Goal: Transaction & Acquisition: Purchase product/service

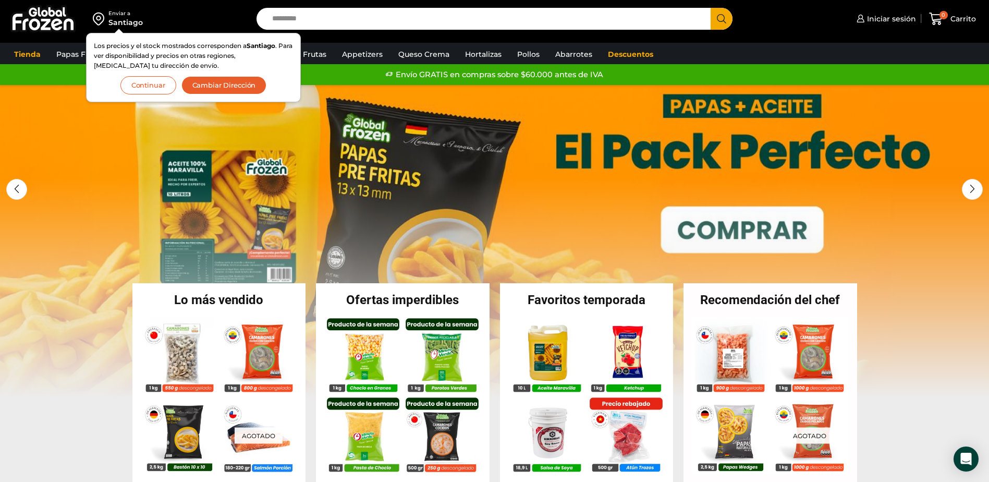
click at [725, 234] on link "1 / 3" at bounding box center [494, 241] width 989 height 313
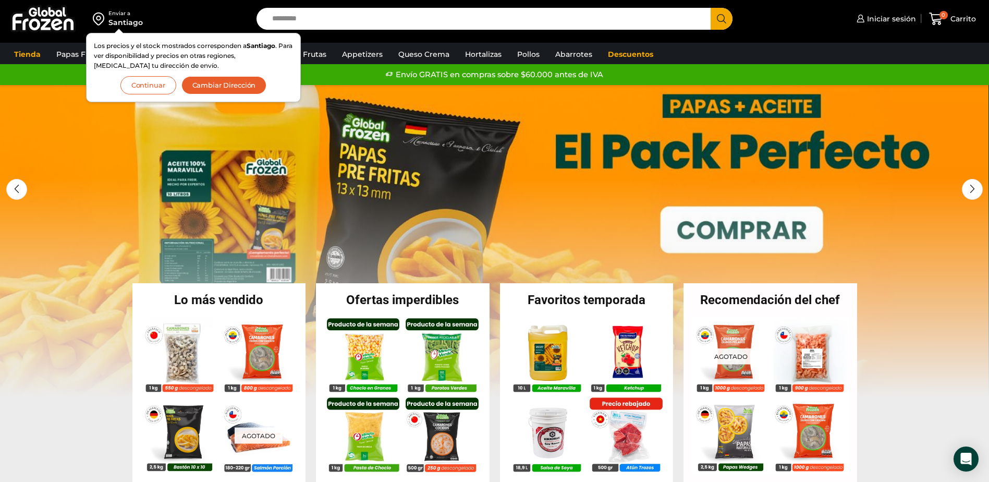
click at [986, 137] on link "1 / 3" at bounding box center [493, 241] width 989 height 313
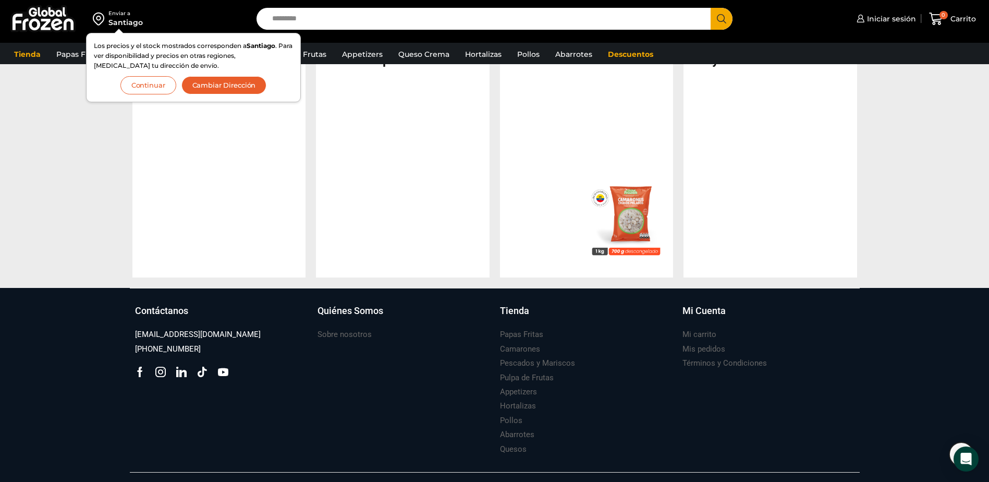
scroll to position [1053, 0]
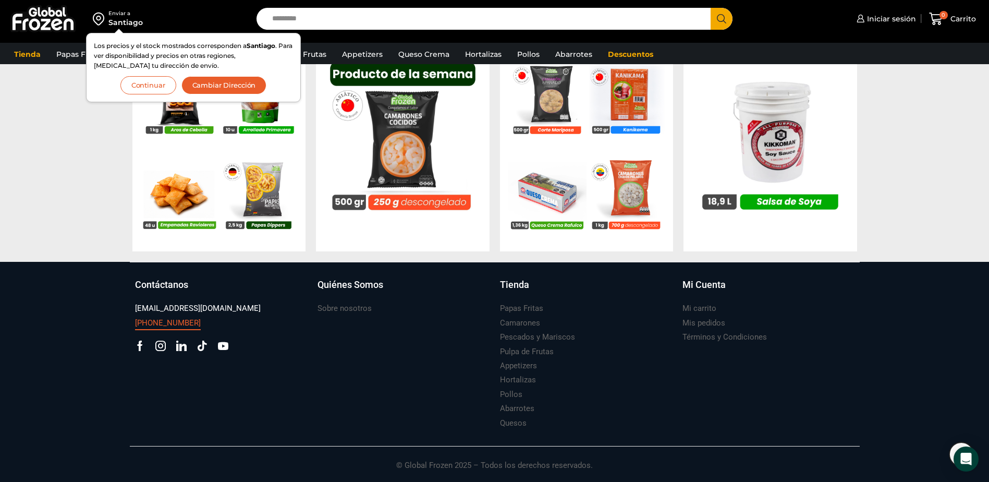
click at [180, 326] on h3 "[PHONE_NUMBER]" at bounding box center [168, 323] width 66 height 11
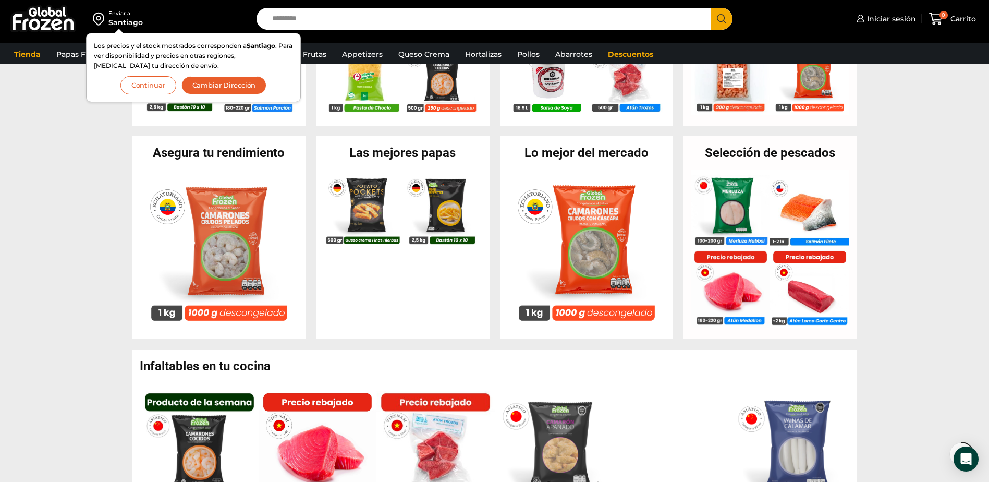
scroll to position [730, 0]
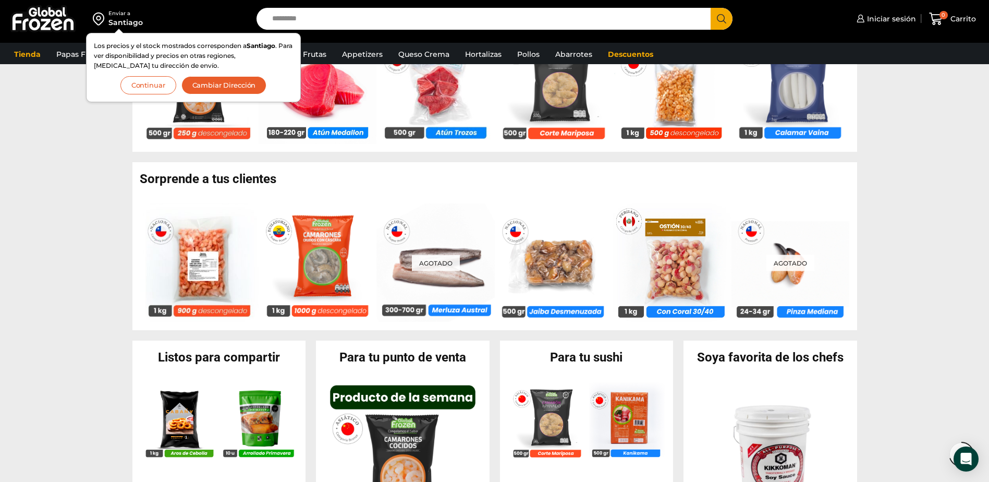
click at [153, 91] on button "Continuar" at bounding box center [148, 85] width 56 height 18
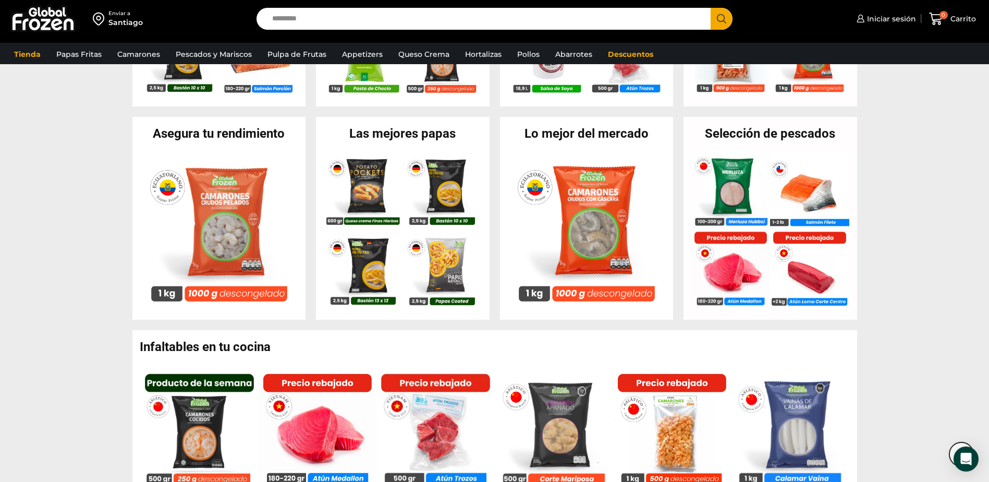
scroll to position [0, 0]
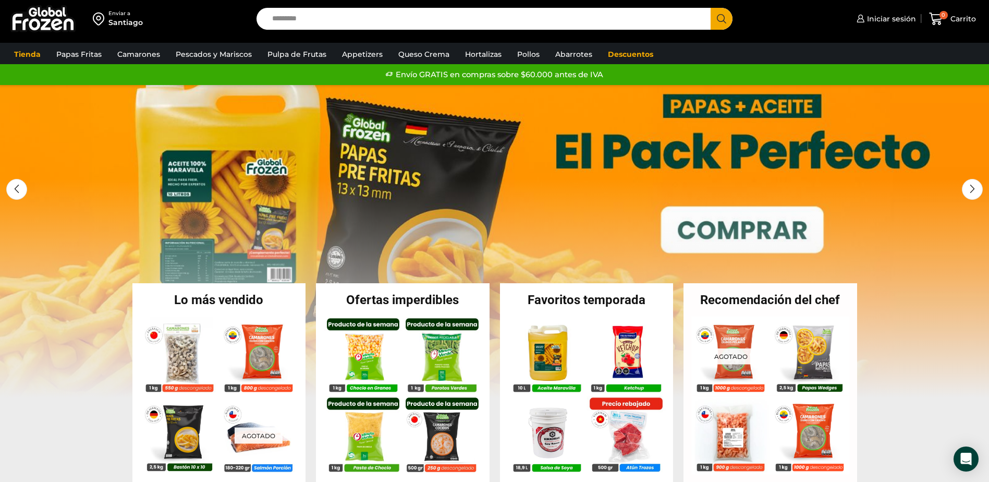
click at [386, 160] on link "1 / 3" at bounding box center [494, 241] width 989 height 313
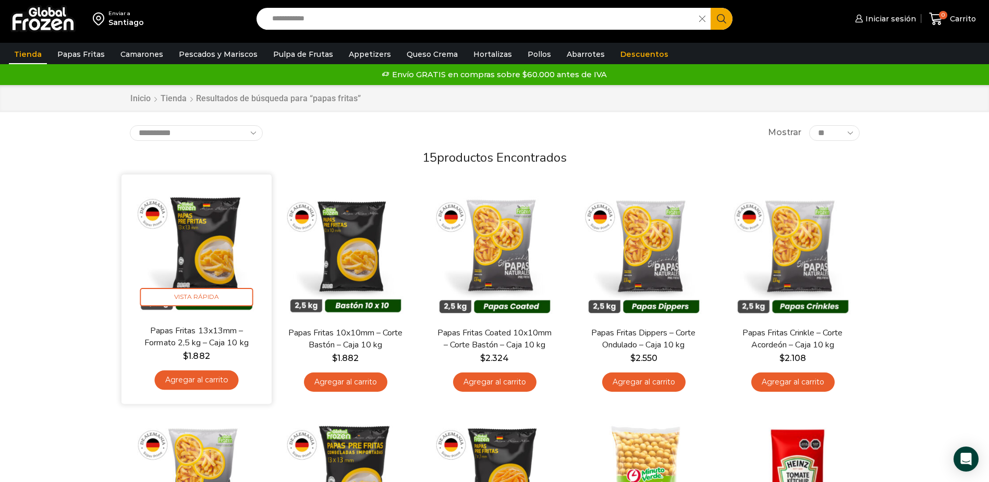
click at [192, 380] on link "Agregar al carrito" at bounding box center [196, 379] width 84 height 19
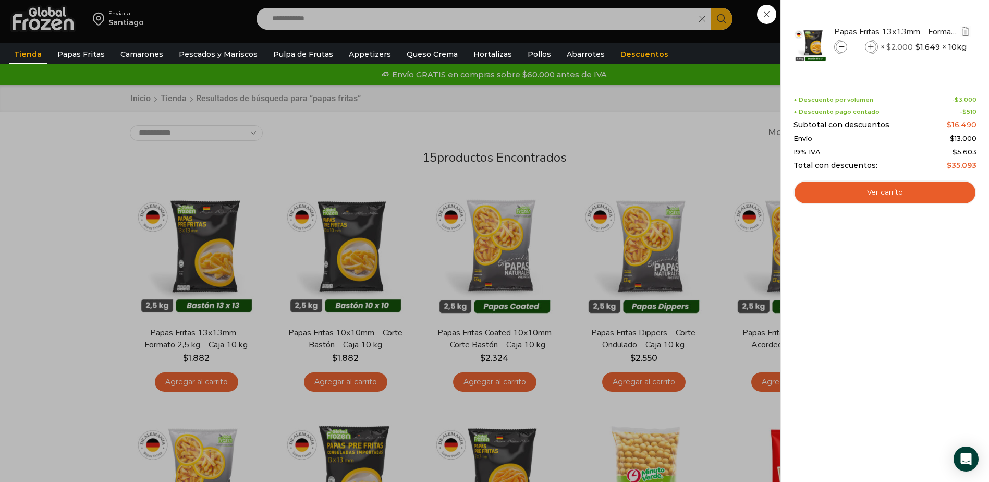
click at [864, 47] on div "Papas Fritas 13x13mm - Formato 2,5 kg - Caja 10 kg cantidad *" at bounding box center [856, 47] width 44 height 15
click at [866, 48] on span at bounding box center [870, 46] width 11 height 11
click at [868, 47] on icon at bounding box center [871, 47] width 6 height 6
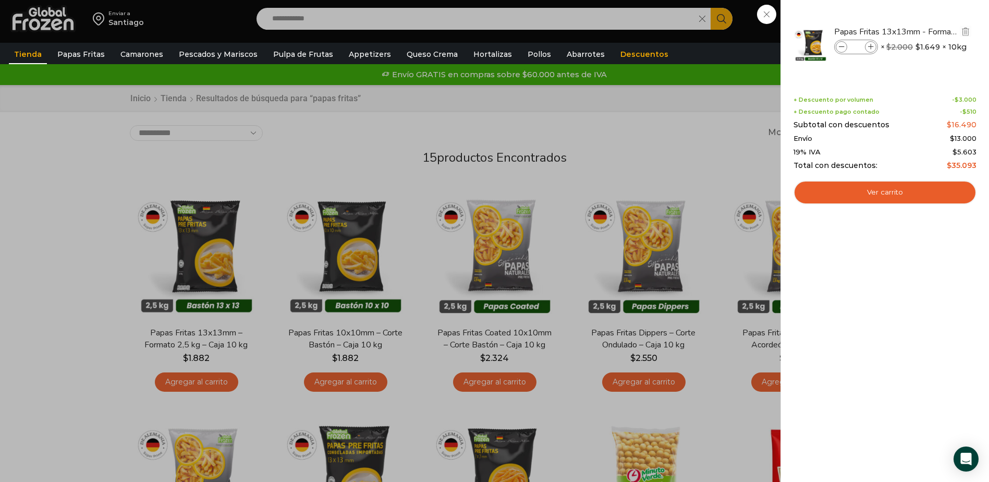
click at [868, 47] on icon at bounding box center [871, 47] width 6 height 6
type input "*"
click at [842, 44] on icon at bounding box center [842, 47] width 6 height 6
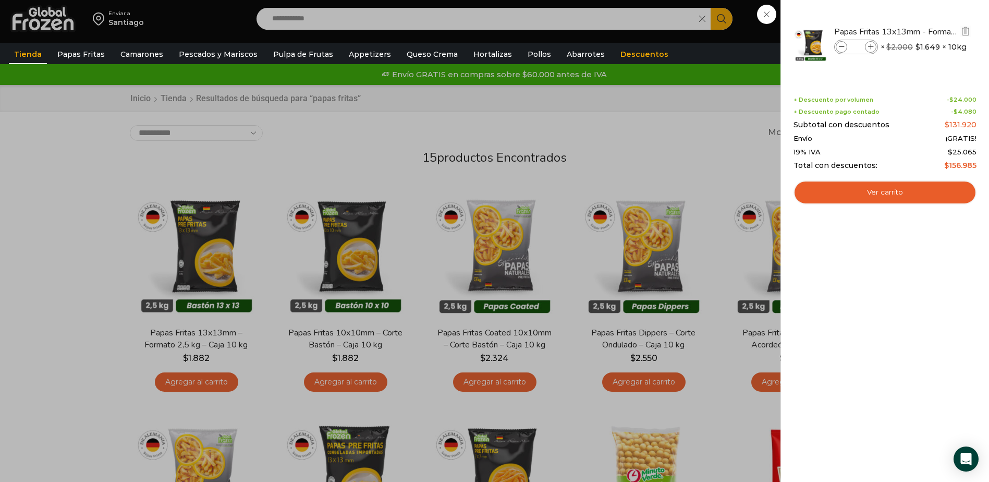
type input "*"
click at [869, 47] on icon at bounding box center [871, 47] width 6 height 6
type input "*"
click at [869, 47] on icon at bounding box center [871, 47] width 6 height 6
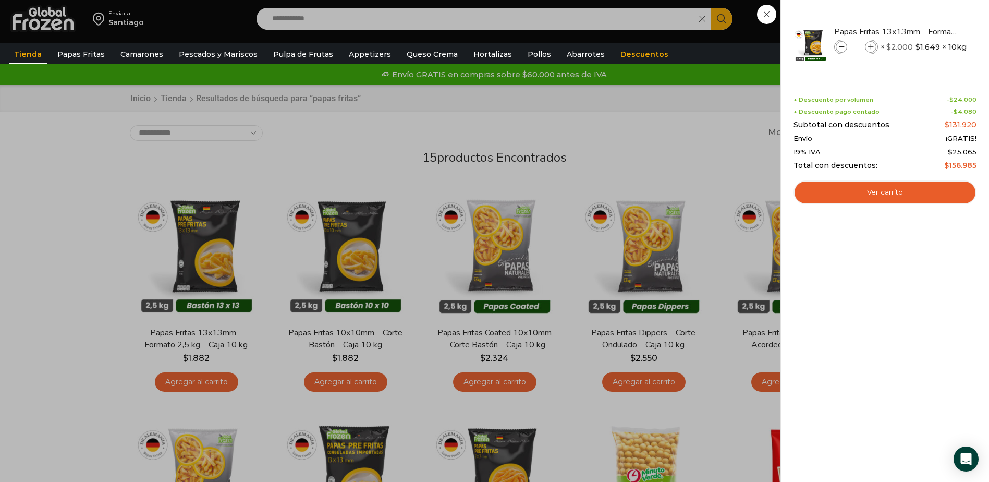
type input "**"
click at [855, 193] on link "Ver carrito" at bounding box center [885, 192] width 183 height 24
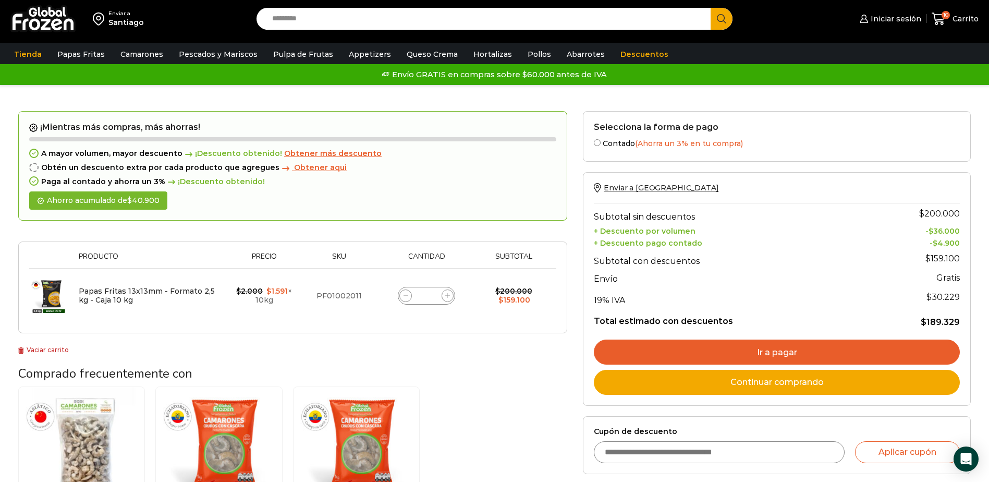
click at [294, 168] on span "Obtener aqui" at bounding box center [320, 167] width 53 height 9
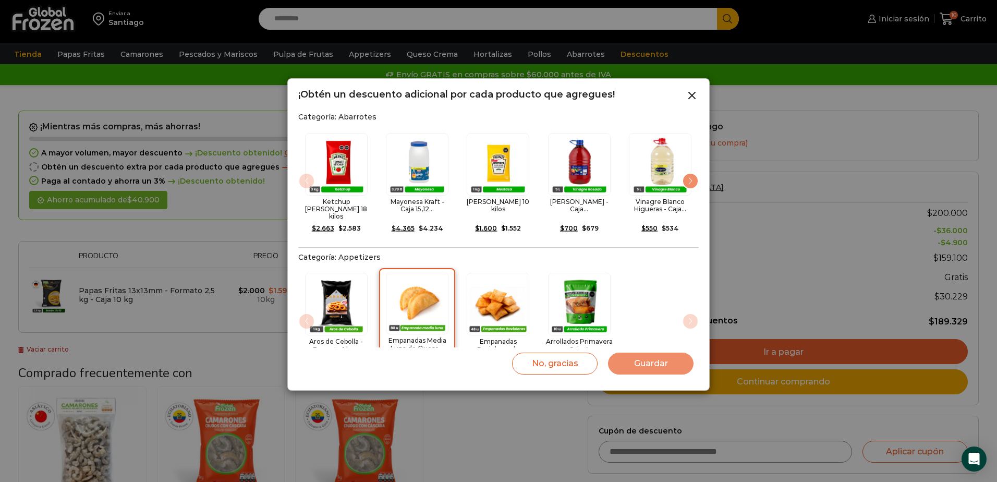
click at [409, 287] on img "2 / 4" at bounding box center [417, 303] width 63 height 63
click at [660, 365] on button "Guardar" at bounding box center [651, 363] width 86 height 22
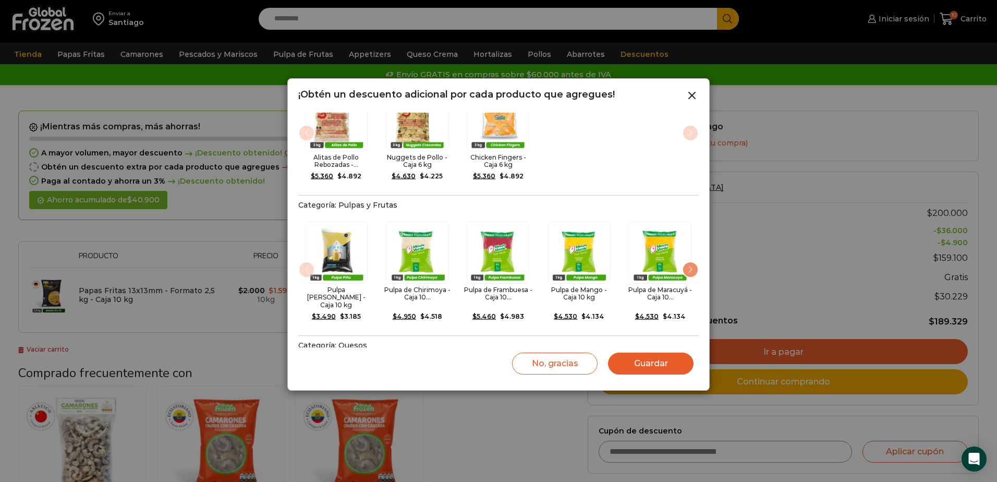
scroll to position [365, 0]
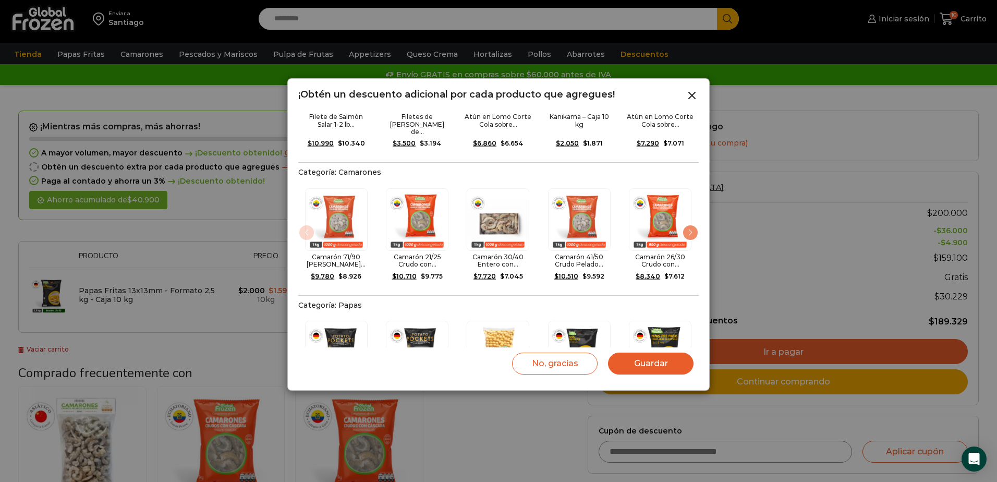
click at [646, 356] on button "Guardar" at bounding box center [651, 363] width 86 height 22
click at [646, 364] on button "Guardar" at bounding box center [651, 363] width 86 height 22
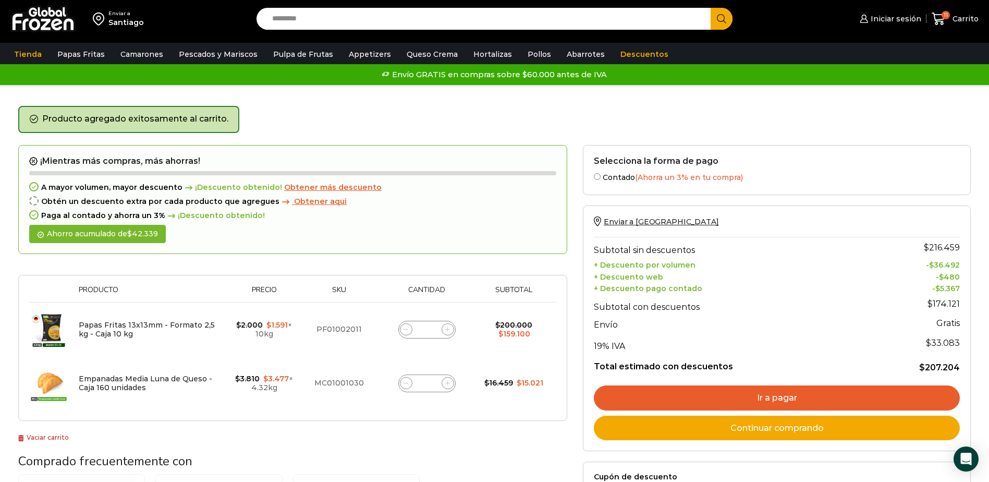
click at [444, 382] on span at bounding box center [448, 383] width 13 height 13
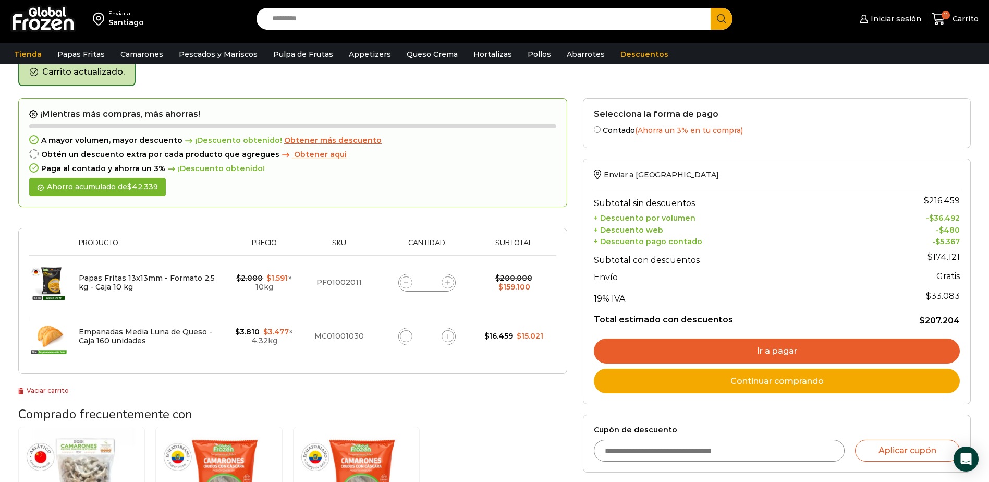
scroll to position [54, 0]
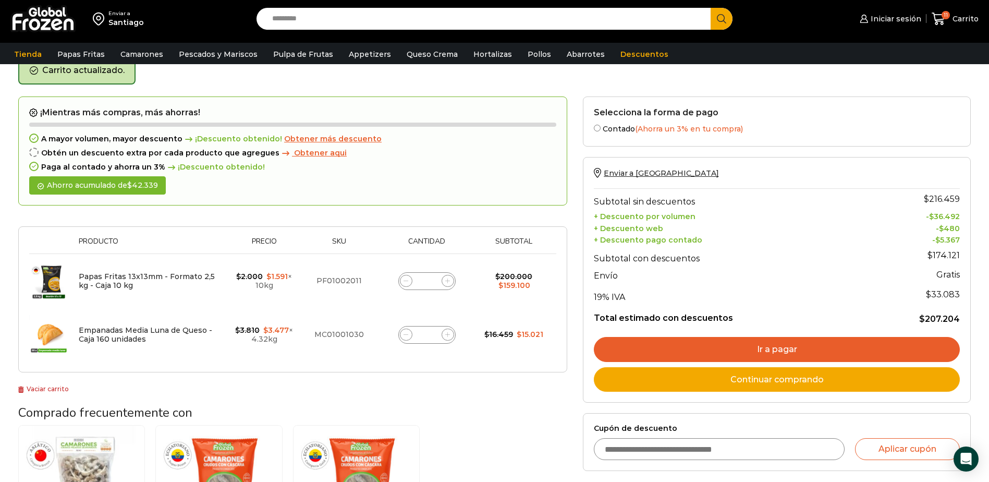
click at [446, 336] on icon at bounding box center [447, 334] width 5 height 5
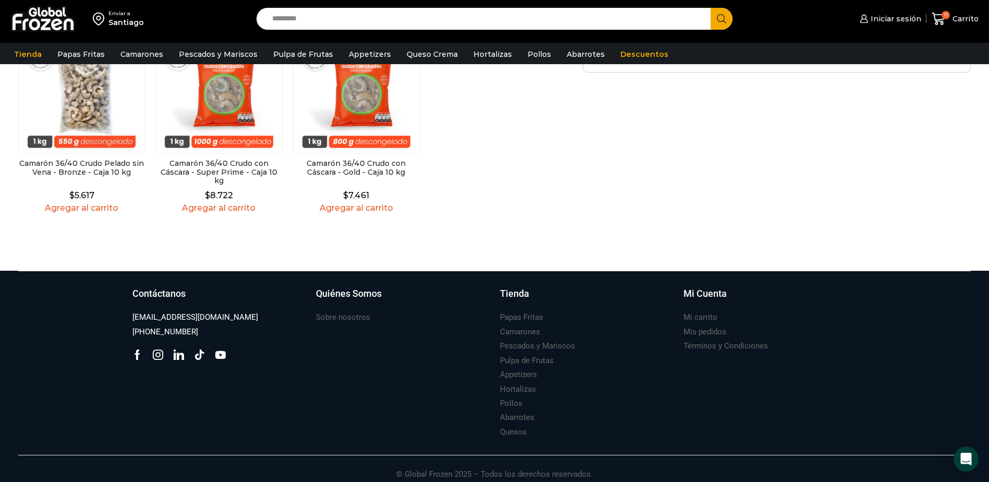
scroll to position [48, 0]
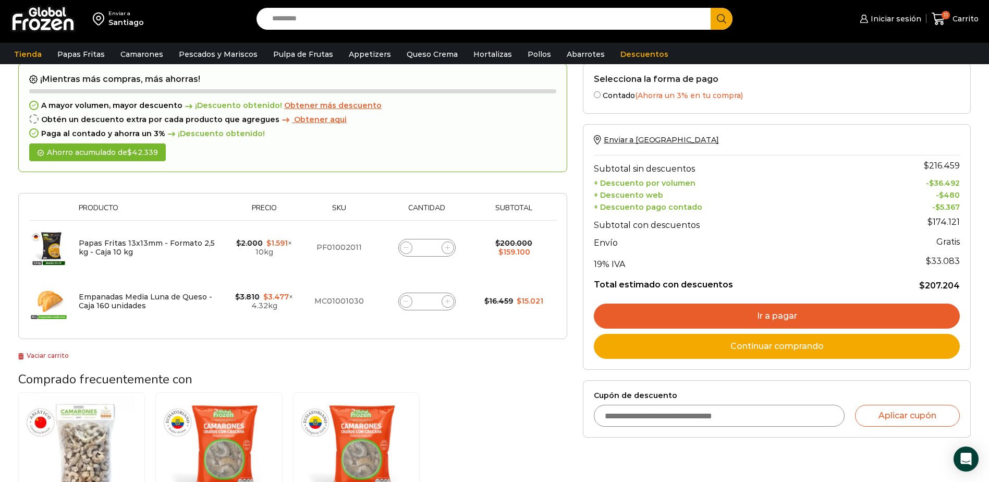
click at [652, 416] on input "Cupón de descuento" at bounding box center [719, 416] width 251 height 22
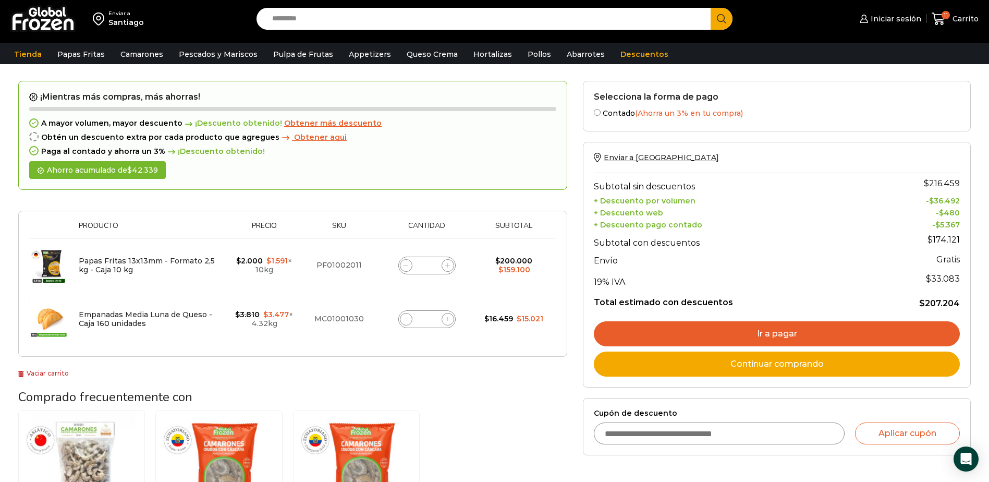
scroll to position [0, 0]
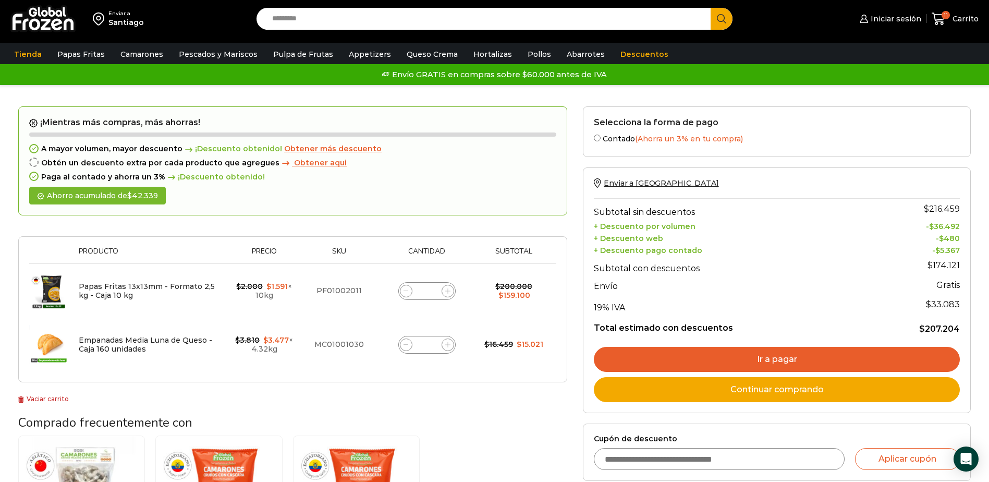
click at [49, 343] on img at bounding box center [48, 344] width 39 height 39
click at [51, 343] on img at bounding box center [48, 344] width 39 height 39
